Goal: Task Accomplishment & Management: Use online tool/utility

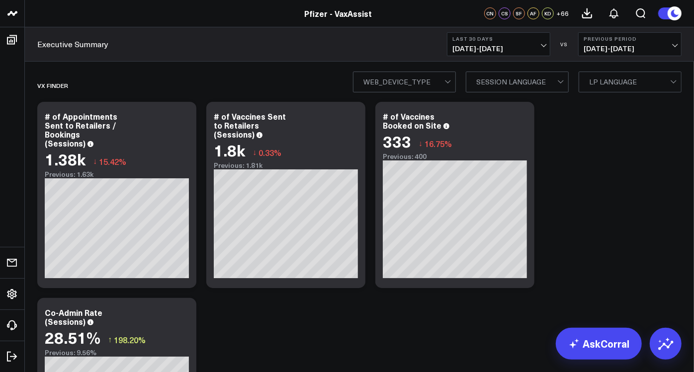
click at [639, 54] on button "Previous Period 06/20/25 - 07/19/25" at bounding box center [629, 44] width 103 height 24
click at [600, 121] on link "No Comparison" at bounding box center [630, 123] width 102 height 19
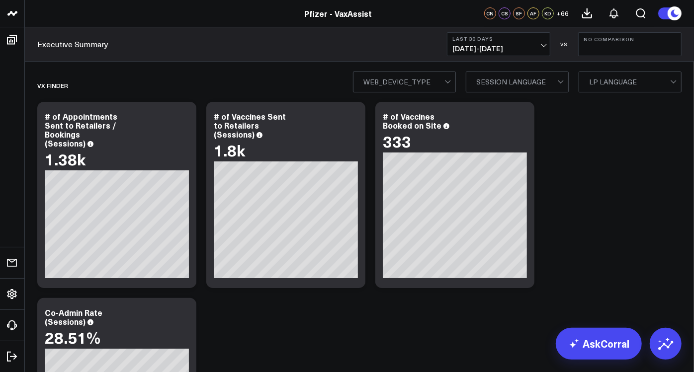
click at [545, 38] on button "Last 30 Days 07/20/25 - 08/18/25" at bounding box center [498, 44] width 103 height 24
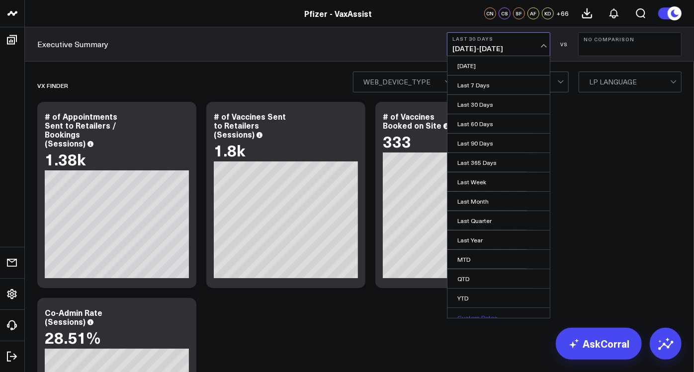
click at [491, 308] on link "Custom Dates" at bounding box center [499, 317] width 102 height 19
select select "7"
select select "2025"
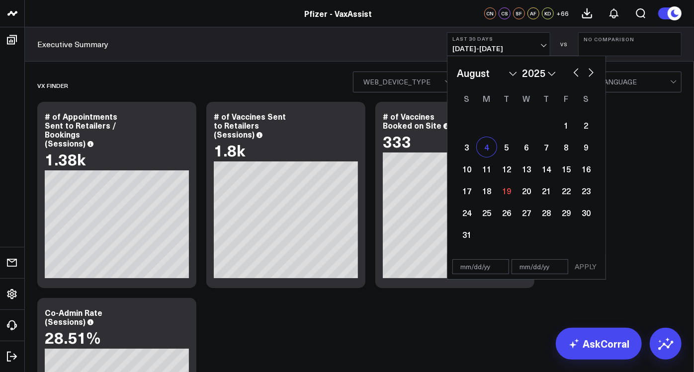
click at [482, 148] on div "4" at bounding box center [487, 147] width 20 height 20
type input "08/04/25"
select select "7"
select select "2025"
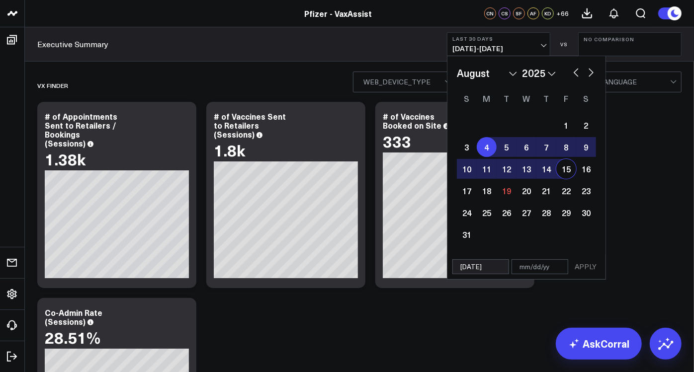
click at [571, 171] on div "15" at bounding box center [566, 169] width 20 height 20
type input "08/15/25"
select select "7"
select select "2025"
click at [585, 269] on button "APPLY" at bounding box center [586, 267] width 30 height 15
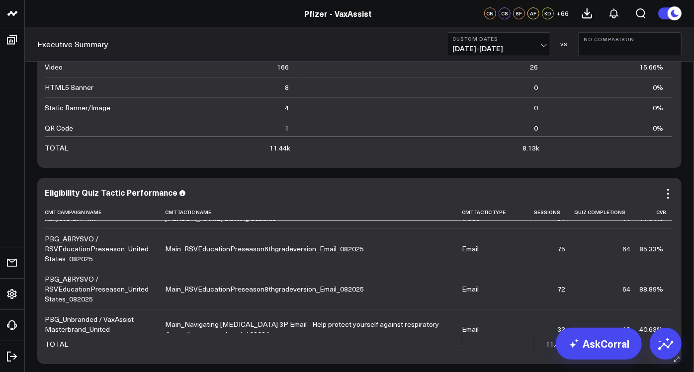
scroll to position [225, 0]
click at [669, 195] on icon at bounding box center [668, 194] width 12 height 12
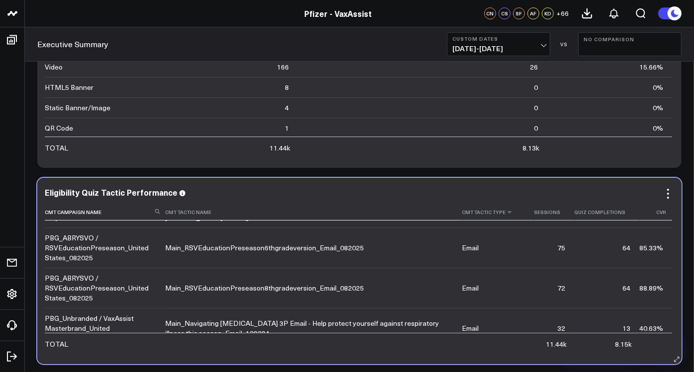
click at [481, 215] on th "Cmt Tactic Type" at bounding box center [498, 212] width 72 height 16
click at [507, 217] on th "Cmt Tactic Type" at bounding box center [498, 212] width 72 height 16
click at [506, 209] on icon at bounding box center [510, 212] width 8 height 6
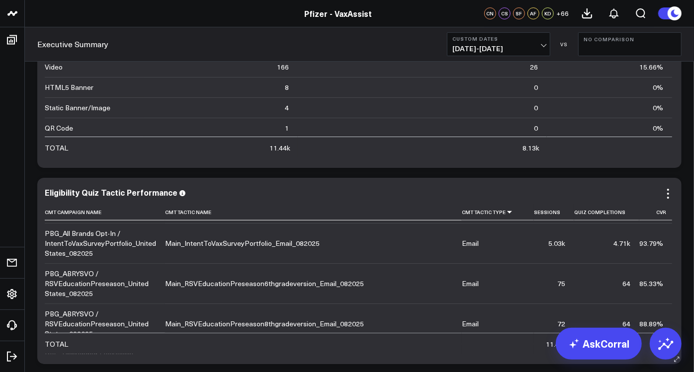
scroll to position [696, 0]
click at [672, 195] on icon at bounding box center [668, 194] width 12 height 12
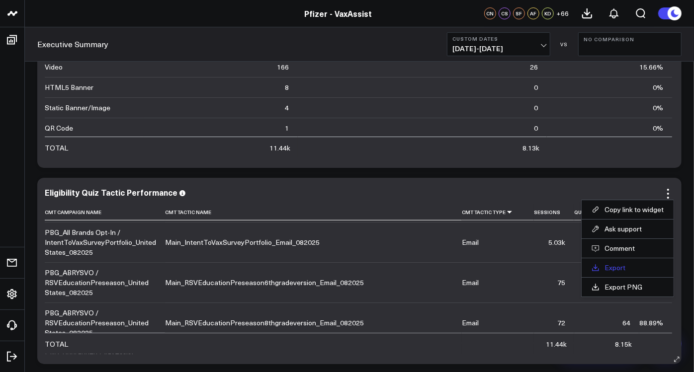
click at [611, 266] on link "Export" at bounding box center [628, 268] width 72 height 9
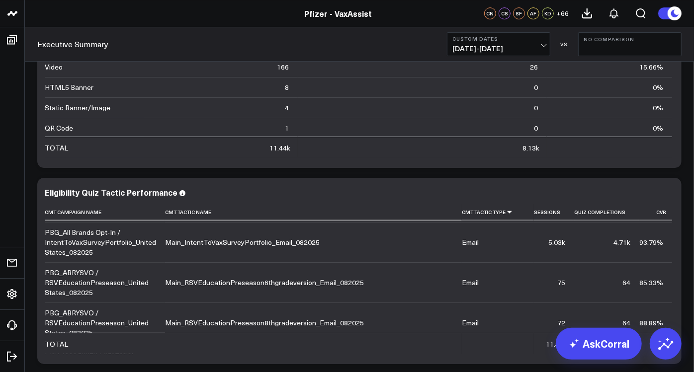
click at [406, 38] on div "Executive Summary Custom Dates 08/04/25 - 08/15/25 VS No Comparison" at bounding box center [359, 44] width 669 height 34
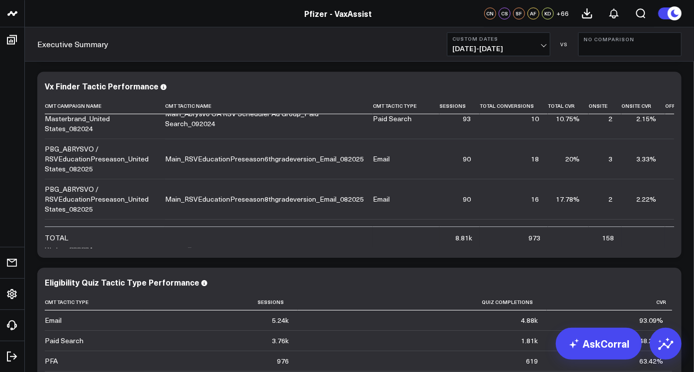
scroll to position [1906, 0]
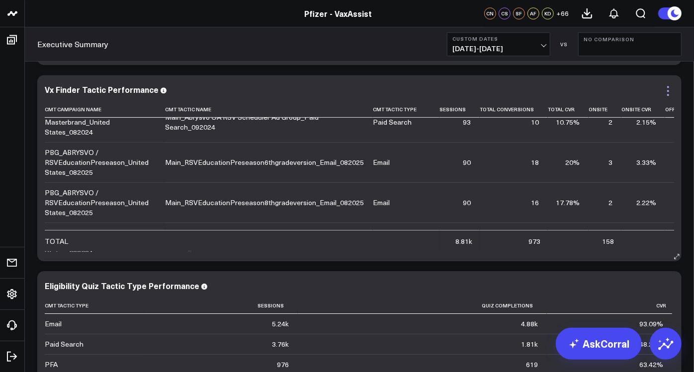
click at [672, 88] on icon at bounding box center [668, 91] width 12 height 12
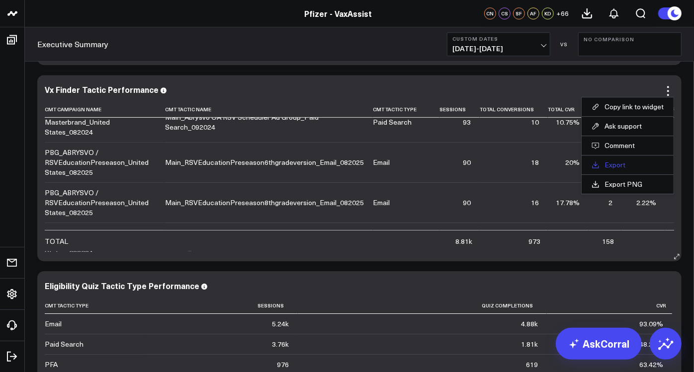
click at [620, 165] on link "Export" at bounding box center [628, 165] width 72 height 9
